Goal: Task Accomplishment & Management: Manage account settings

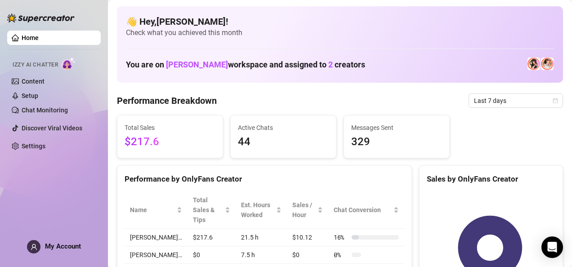
click at [39, 242] on span at bounding box center [33, 246] width 13 height 13
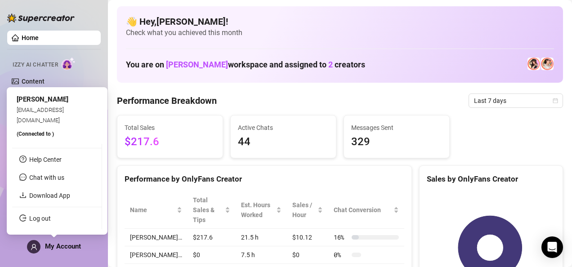
click at [374, 156] on div "Messages Sent 329" at bounding box center [396, 137] width 105 height 42
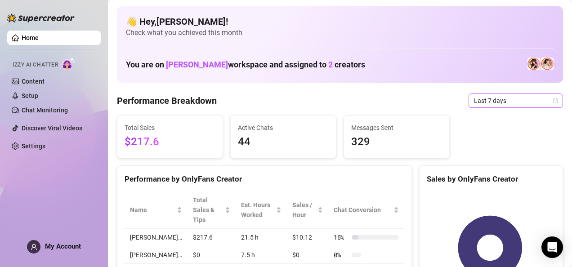
click at [553, 101] on icon "calendar" at bounding box center [555, 100] width 5 height 5
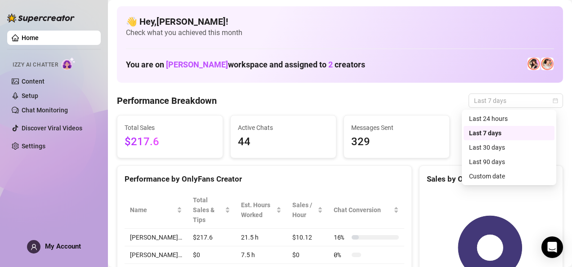
click at [488, 177] on div "Custom date" at bounding box center [509, 176] width 80 height 10
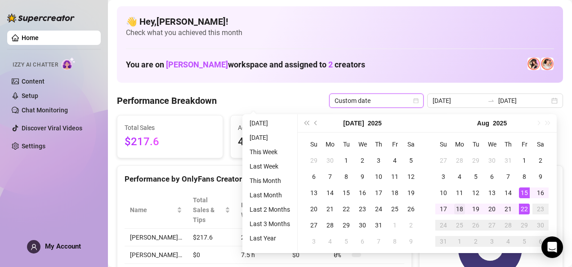
click at [461, 210] on div "18" at bounding box center [459, 209] width 11 height 11
type input "[DATE]"
click at [522, 212] on div "22" at bounding box center [524, 209] width 11 height 11
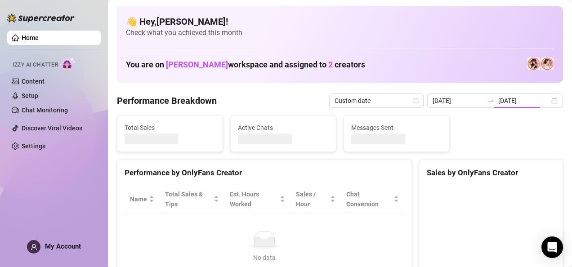
type input "[DATE]"
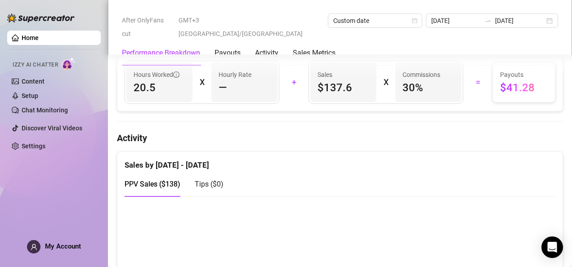
scroll to position [365, 0]
click at [33, 250] on icon "user" at bounding box center [34, 247] width 7 height 7
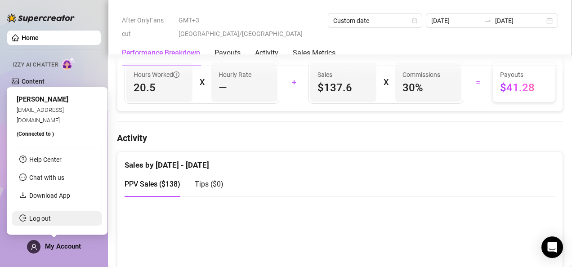
click at [51, 219] on link "Log out" at bounding box center [40, 218] width 22 height 7
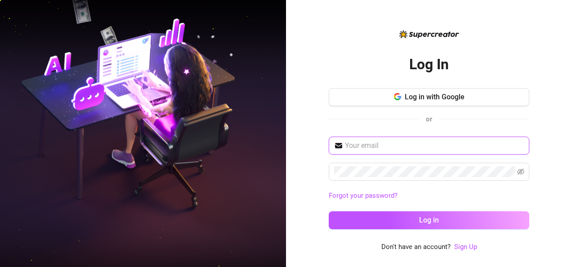
click at [391, 147] on input "text" at bounding box center [434, 145] width 179 height 11
type input "[EMAIL_ADDRESS][DOMAIN_NAME]"
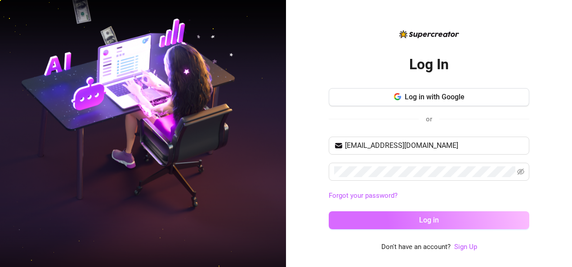
click at [463, 223] on button "Log in" at bounding box center [429, 220] width 201 height 18
